Goal: Task Accomplishment & Management: Manage account settings

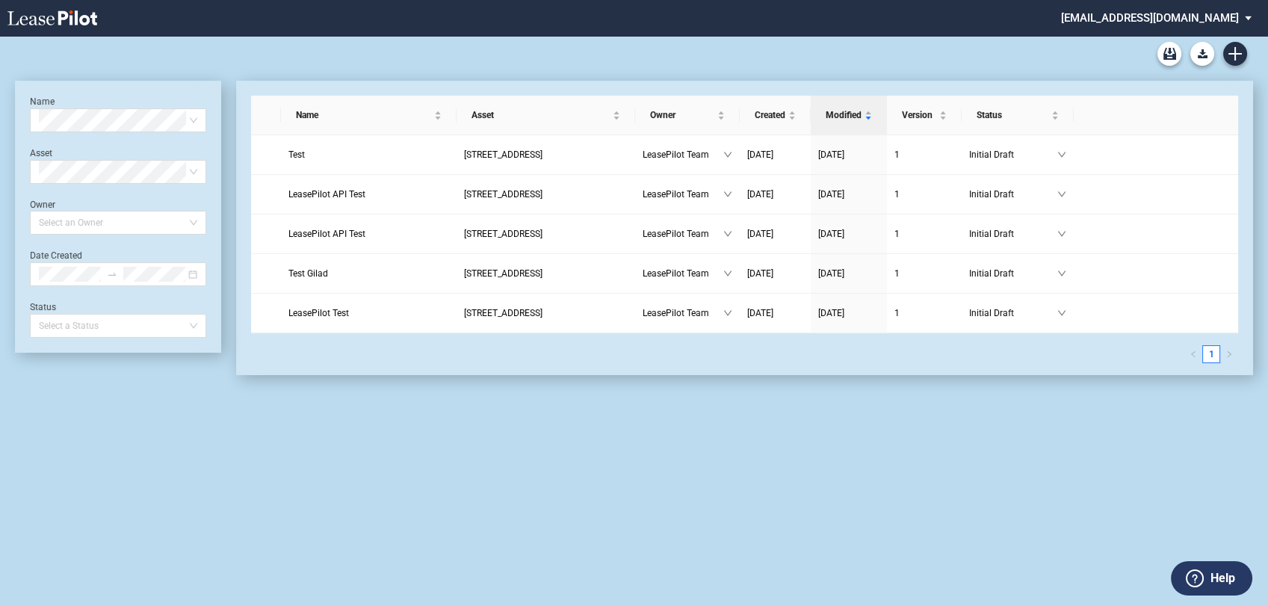
click at [1222, 19] on md-select "[EMAIL_ADDRESS][DOMAIN_NAME] Super Admin Area Admin Area Settings Sign Out" at bounding box center [1162, 17] width 205 height 34
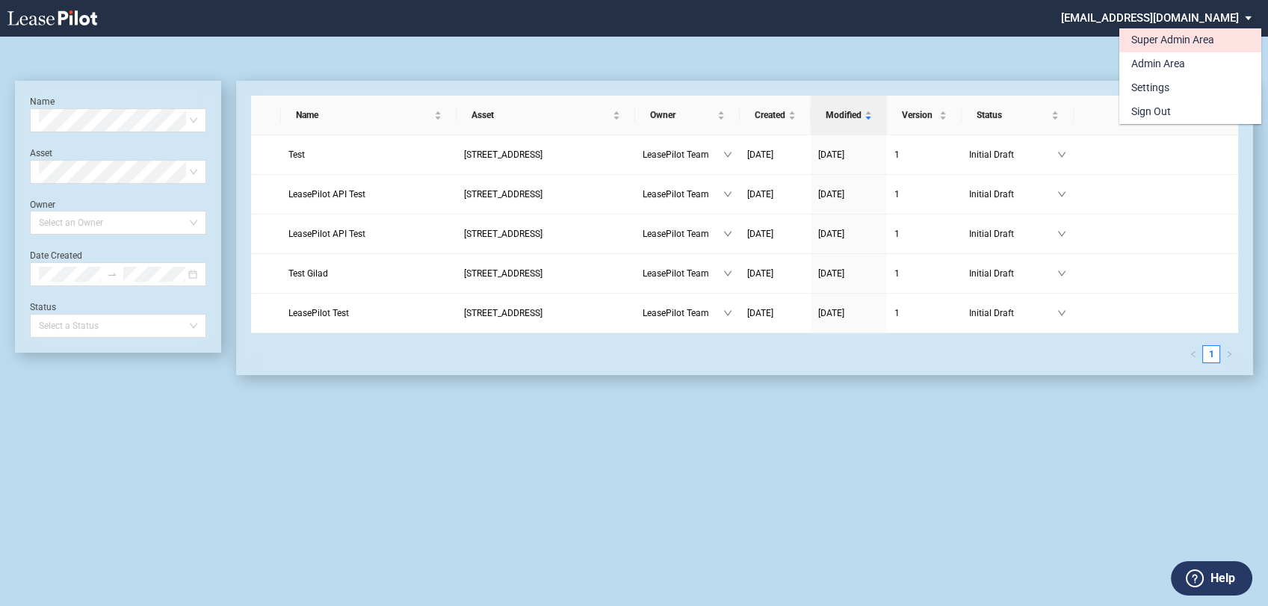
click at [1181, 42] on div "Super Admin Area" at bounding box center [1172, 40] width 83 height 15
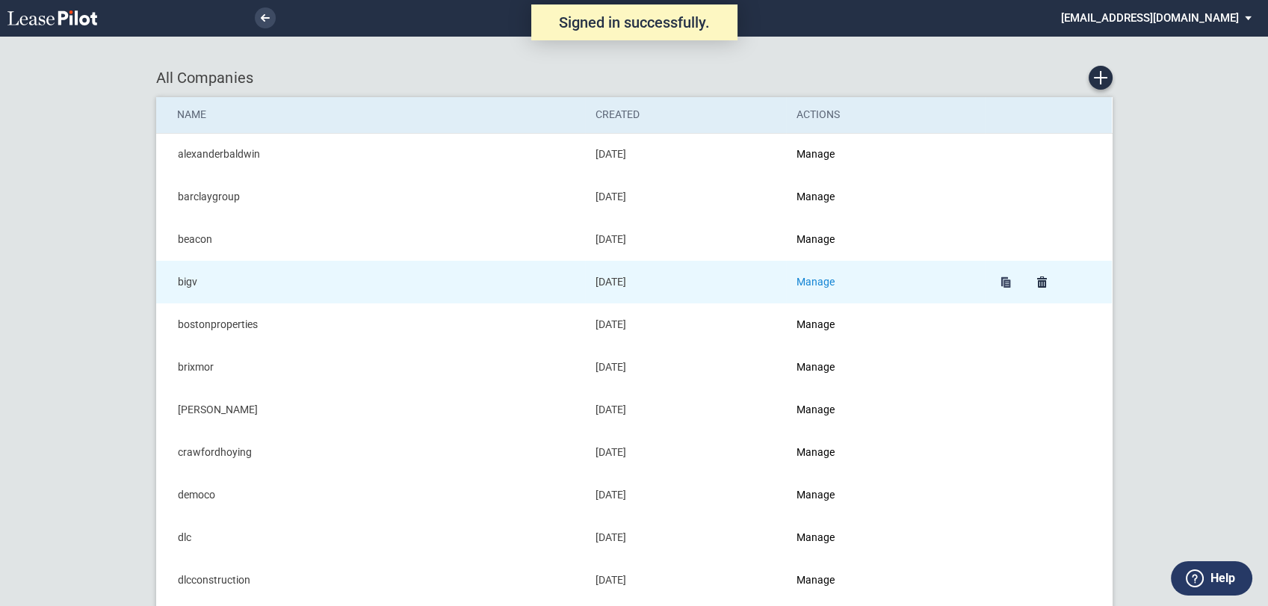
click at [808, 285] on link "Manage" at bounding box center [816, 282] width 38 height 12
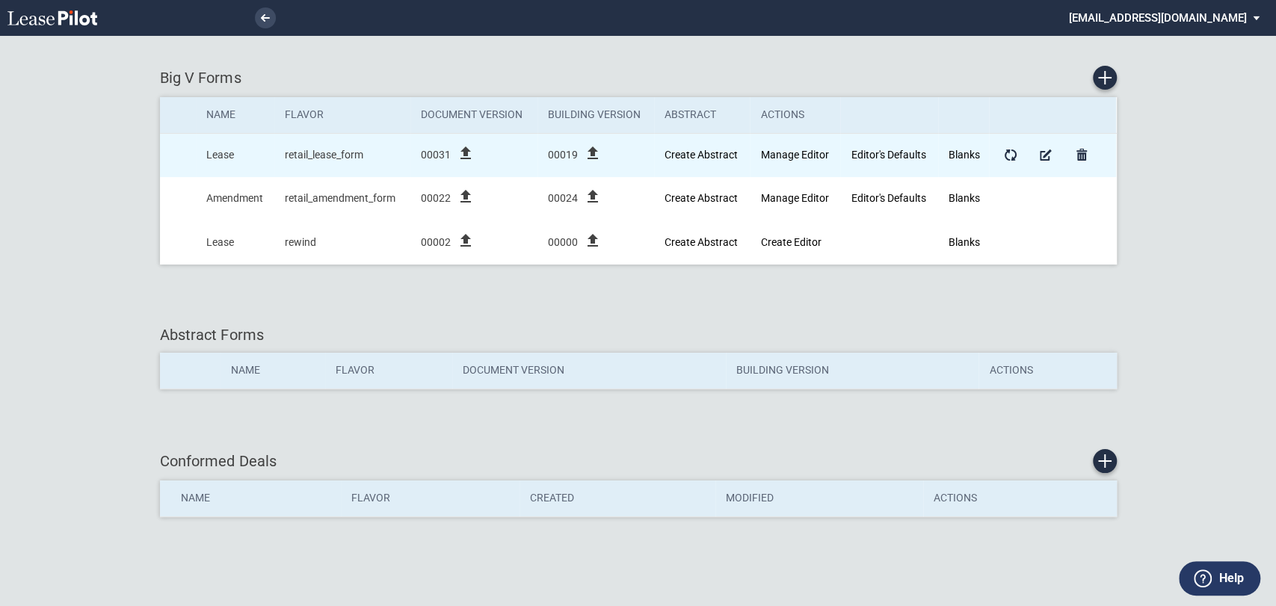
click at [464, 152] on icon "file_upload" at bounding box center [466, 153] width 18 height 18
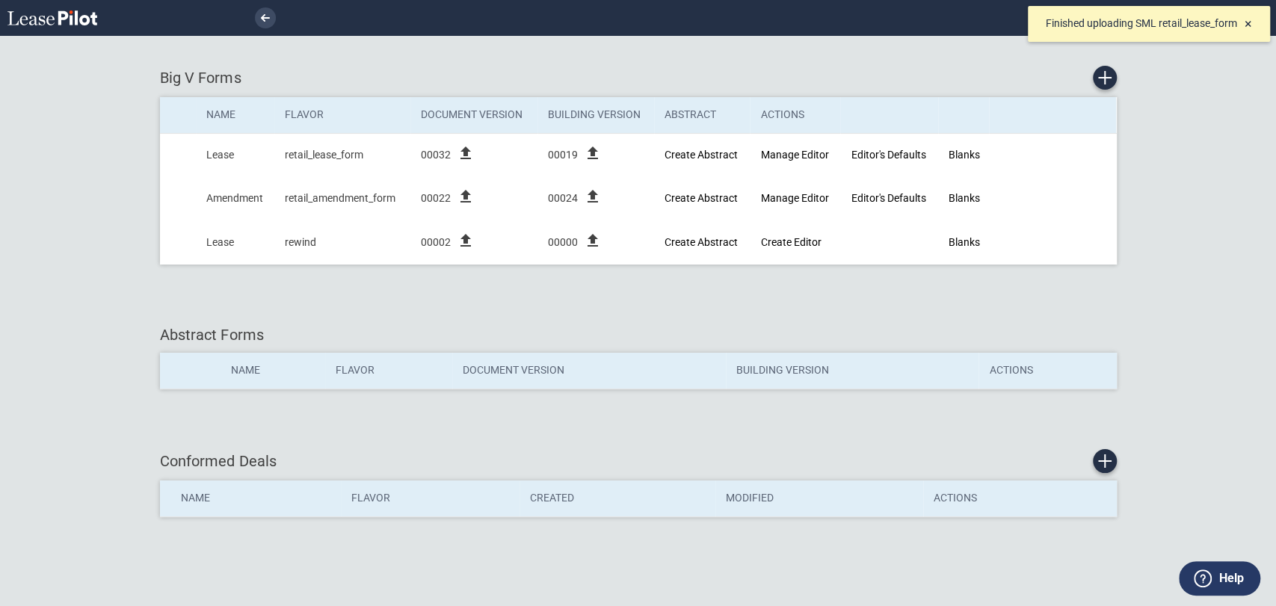
click at [680, 43] on div "Big V Forms Name Flavor Document Version Building Version Abstract Actions Leas…" at bounding box center [638, 303] width 1276 height 606
click at [1244, 25] on span "×" at bounding box center [1247, 24] width 7 height 16
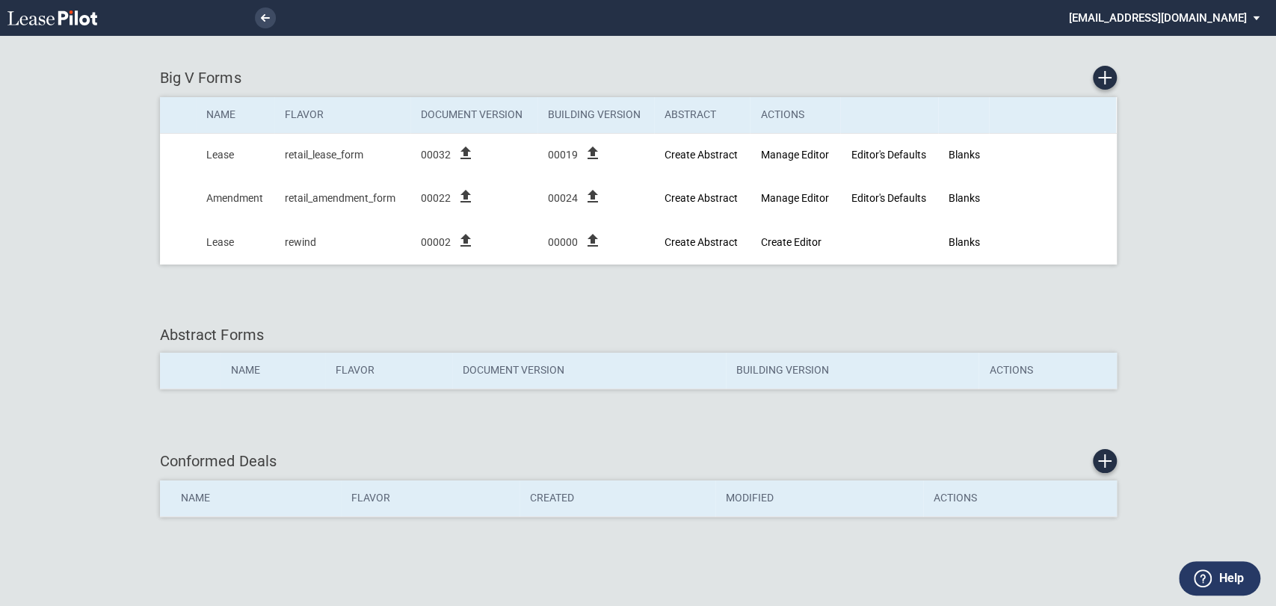
click at [1239, 21] on md-select "admin@leasepilot.co Super Admin Area Admin Area Settings Sign Out" at bounding box center [1169, 17] width 205 height 34
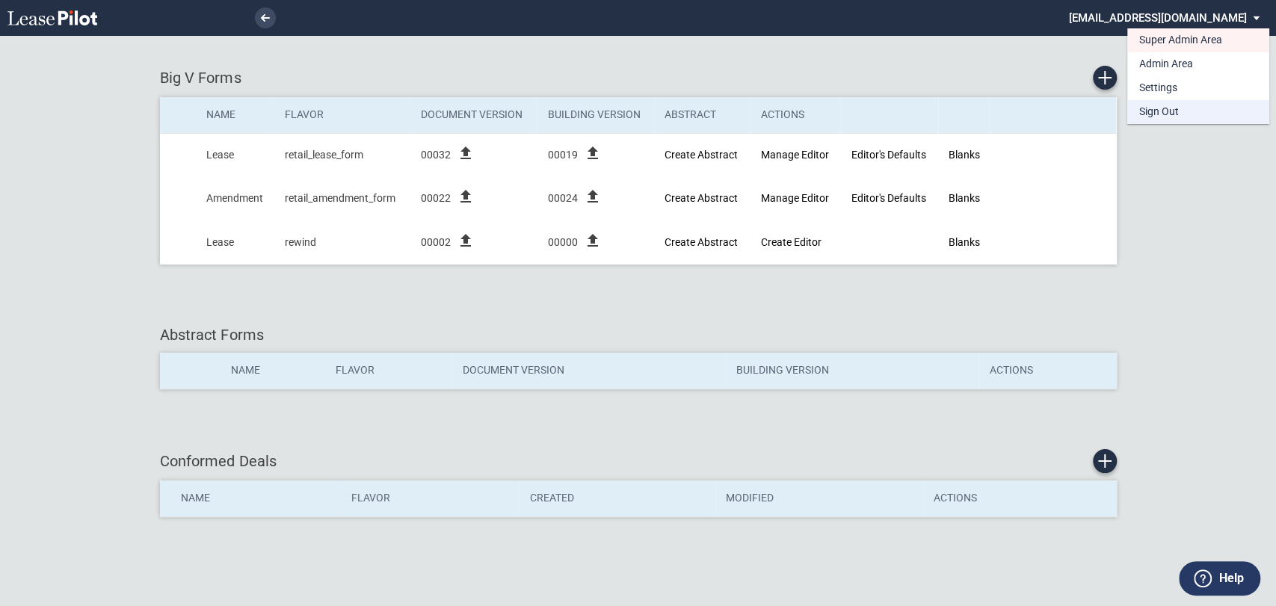
click at [1179, 108] on md-option "Sign Out" at bounding box center [1198, 112] width 142 height 24
